Goal: Task Accomplishment & Management: Manage account settings

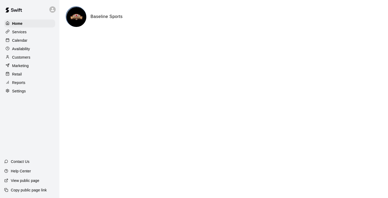
click at [13, 41] on p "Calendar" at bounding box center [19, 40] width 15 height 5
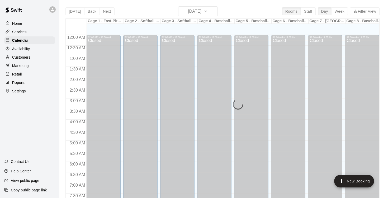
scroll to position [322, 0]
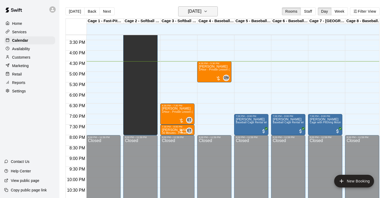
click at [208, 12] on icon "button" at bounding box center [206, 11] width 4 height 6
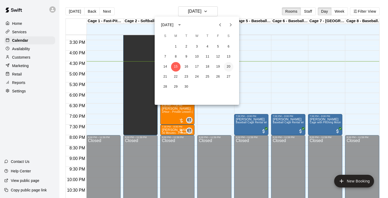
click at [230, 69] on button "20" at bounding box center [229, 67] width 10 height 10
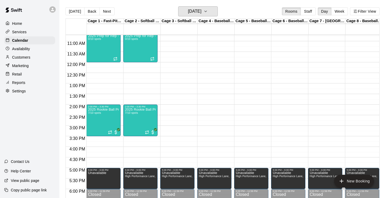
scroll to position [230, 0]
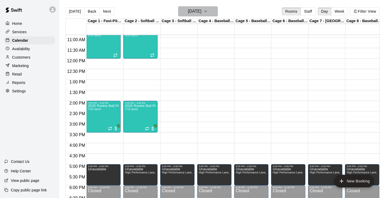
click at [208, 13] on icon "button" at bounding box center [206, 11] width 4 height 6
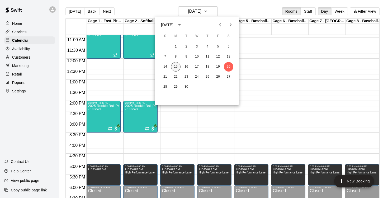
click at [176, 67] on button "15" at bounding box center [176, 67] width 10 height 10
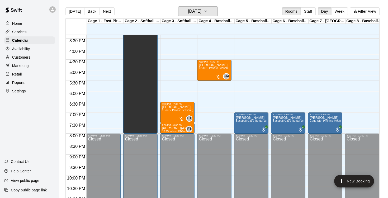
scroll to position [338, 0]
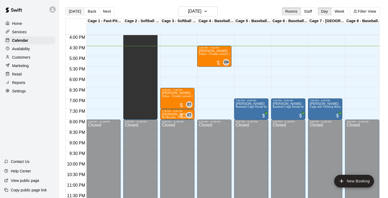
click at [70, 13] on button "[DATE]" at bounding box center [74, 11] width 19 height 8
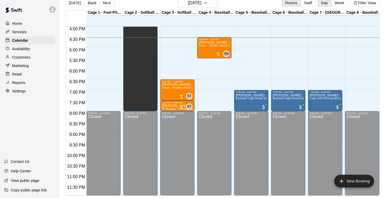
scroll to position [0, 0]
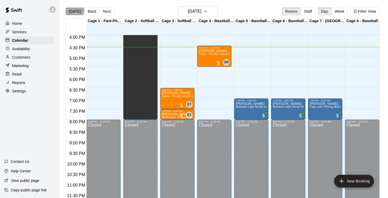
click at [74, 10] on button "[DATE]" at bounding box center [74, 11] width 19 height 8
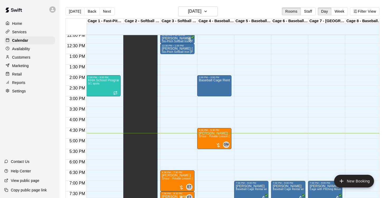
scroll to position [211, 0]
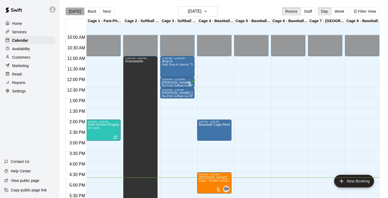
click at [75, 13] on button "[DATE]" at bounding box center [74, 11] width 19 height 8
